Goal: Find specific page/section: Find specific page/section

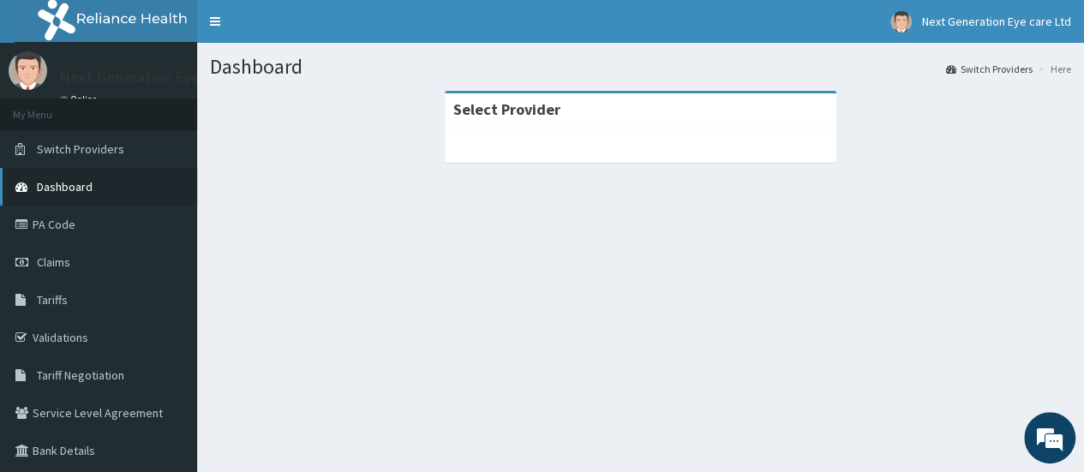
click at [93, 177] on link "Dashboard" at bounding box center [98, 187] width 197 height 38
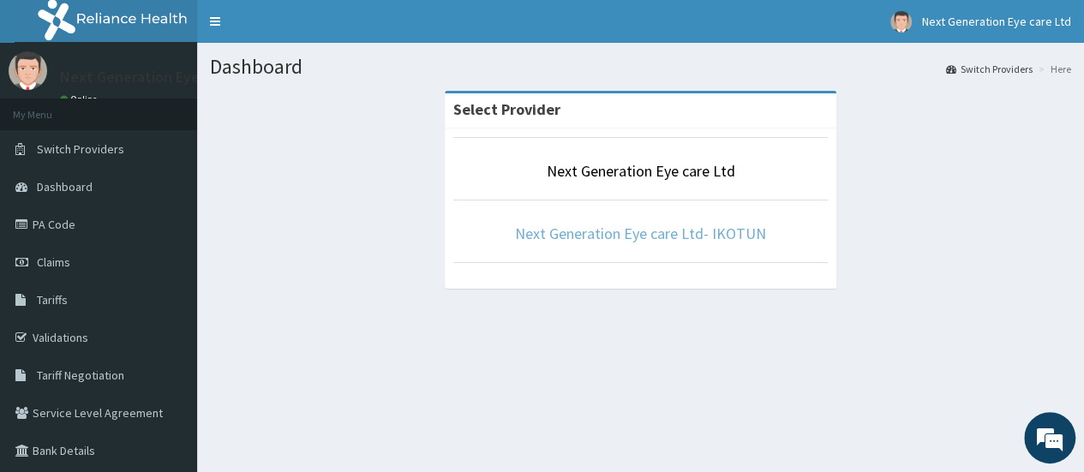
click at [679, 232] on link "Next Generation Eye care Ltd- IKOTUN" at bounding box center [640, 234] width 251 height 20
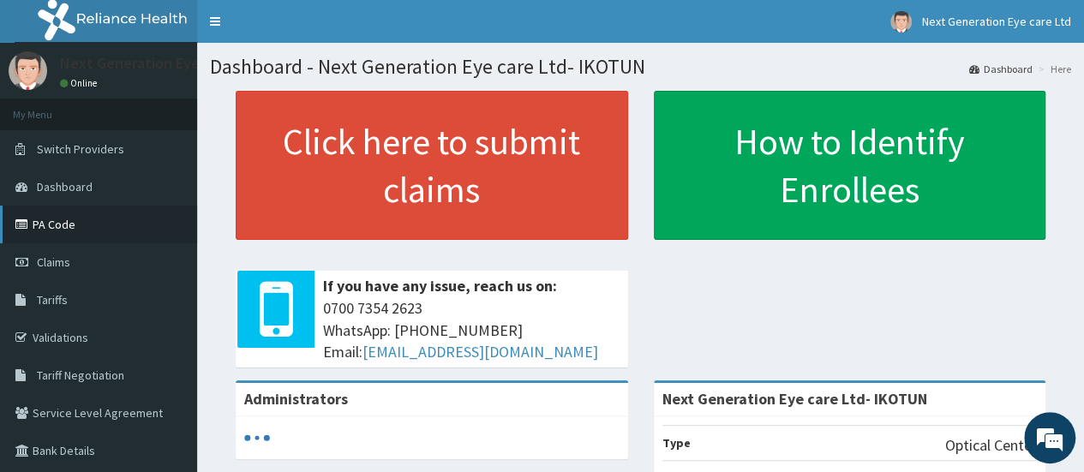
click at [47, 226] on link "PA Code" at bounding box center [98, 225] width 197 height 38
